Goal: Find specific fact: Find specific fact

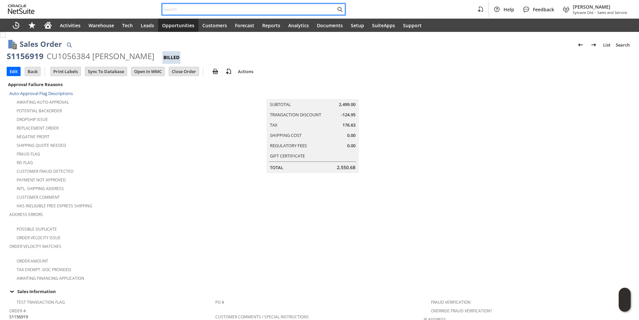
click at [198, 7] on input "text" at bounding box center [248, 9] width 173 height 8
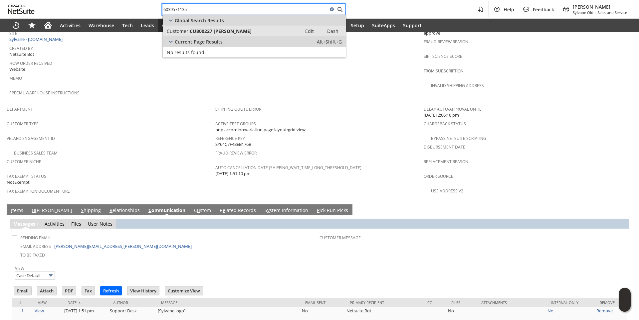
type input "6039571135"
click at [210, 30] on span "CU800227 [PERSON_NAME]" at bounding box center [221, 31] width 62 height 6
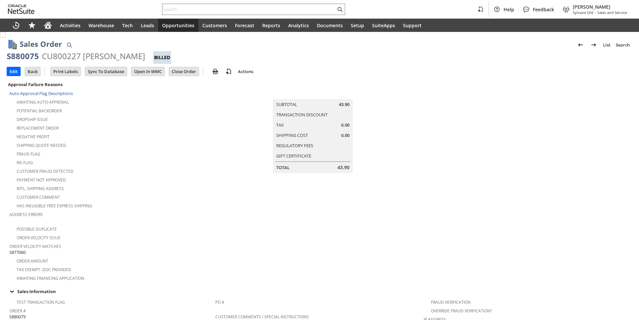
scroll to position [369, 0]
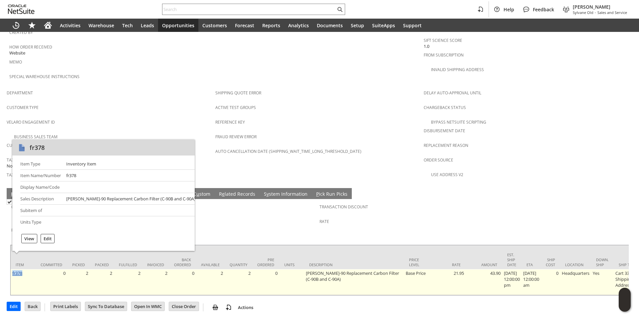
drag, startPoint x: 25, startPoint y: 256, endPoint x: 13, endPoint y: 256, distance: 12.7
click at [13, 269] on td "fr378" at bounding box center [23, 282] width 25 height 26
copy link "fr378"
